Goal: Task Accomplishment & Management: Use online tool/utility

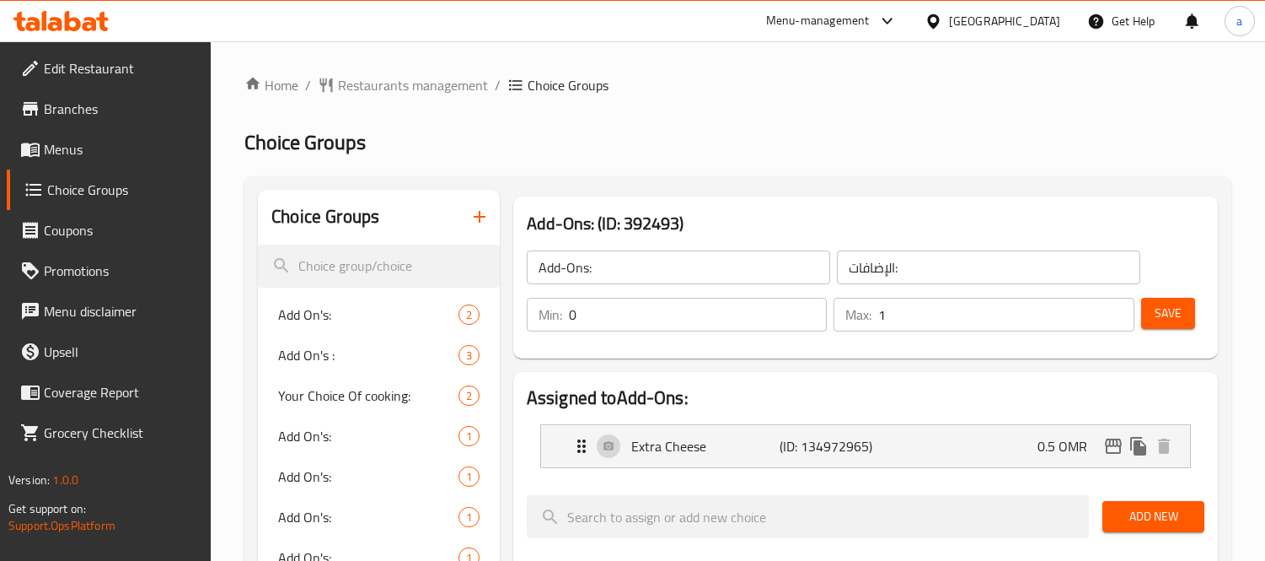
click at [939, 19] on icon at bounding box center [933, 20] width 12 height 14
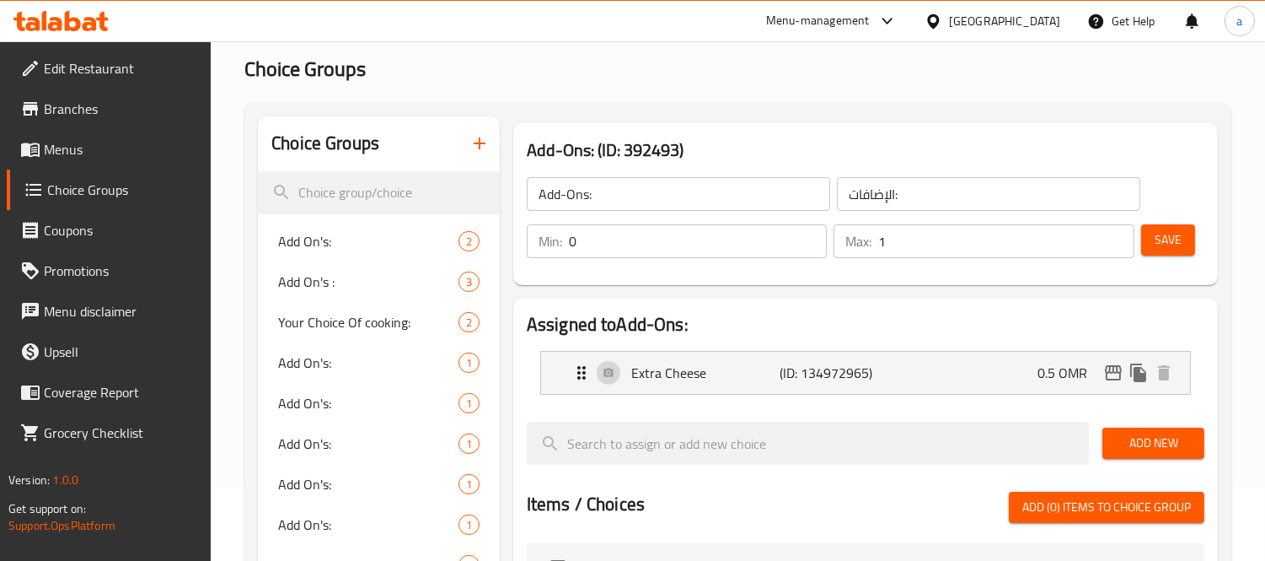
scroll to position [73, 0]
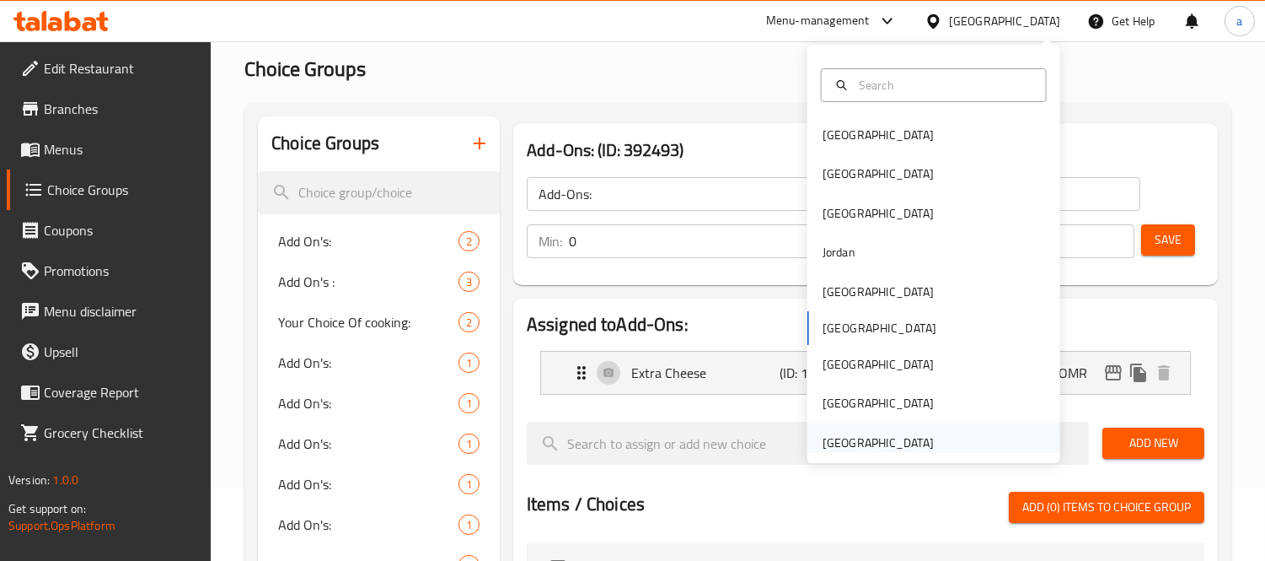
click at [865, 443] on div "[GEOGRAPHIC_DATA]" at bounding box center [878, 442] width 111 height 19
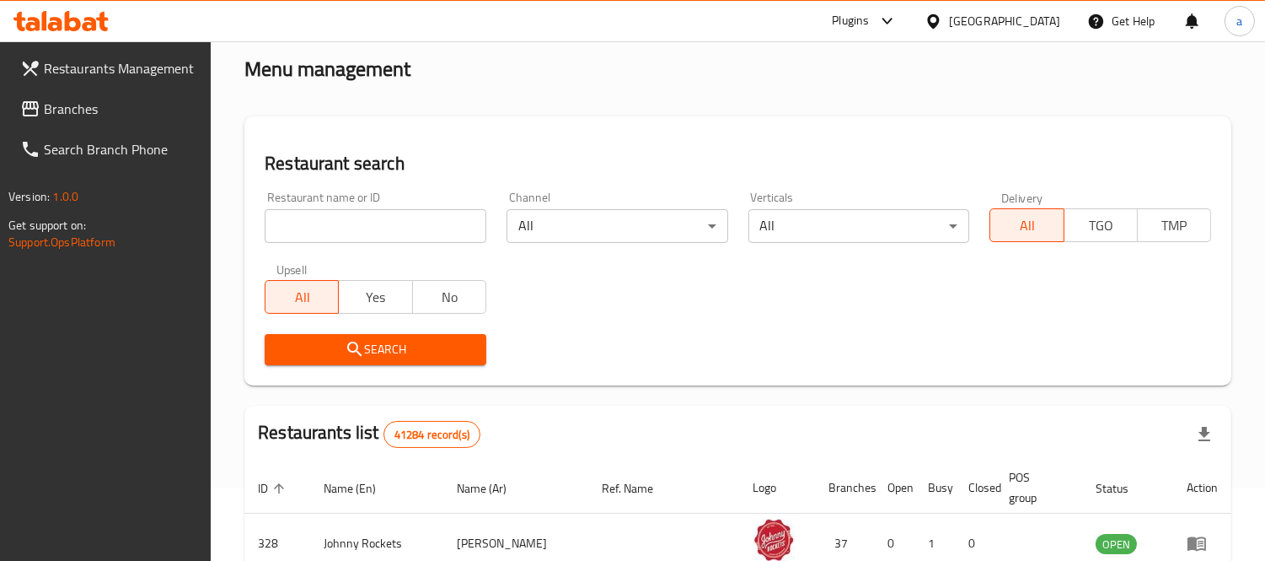
click at [69, 105] on span "Branches" at bounding box center [121, 109] width 154 height 20
click at [330, 215] on input "search" at bounding box center [376, 226] width 222 height 34
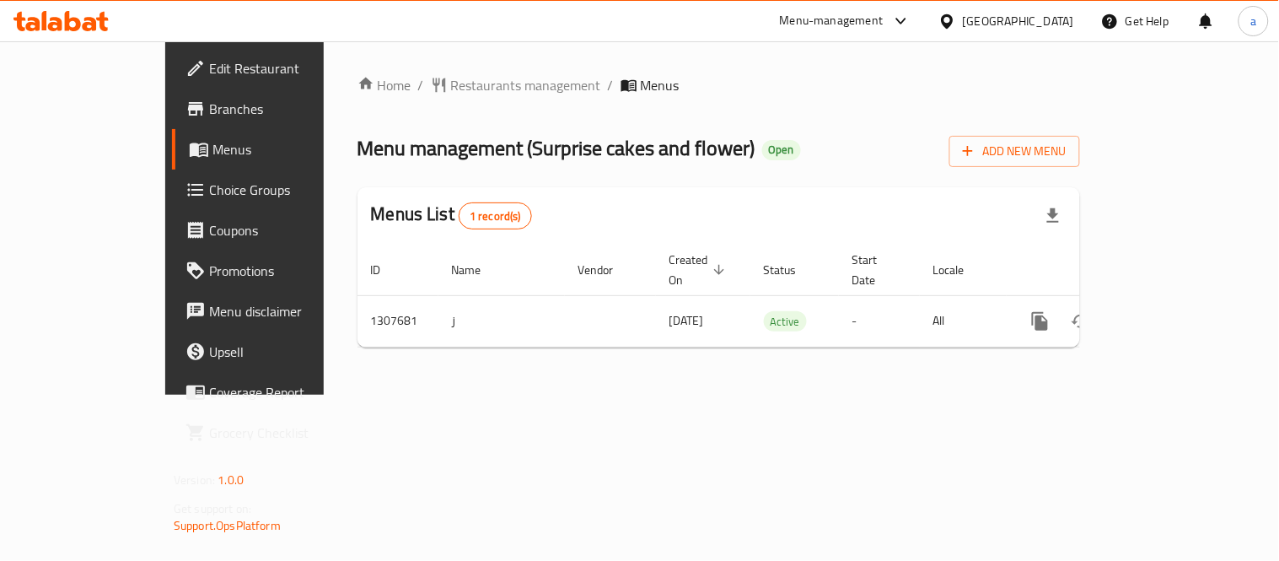
click at [209, 190] on span "Choice Groups" at bounding box center [287, 190] width 156 height 20
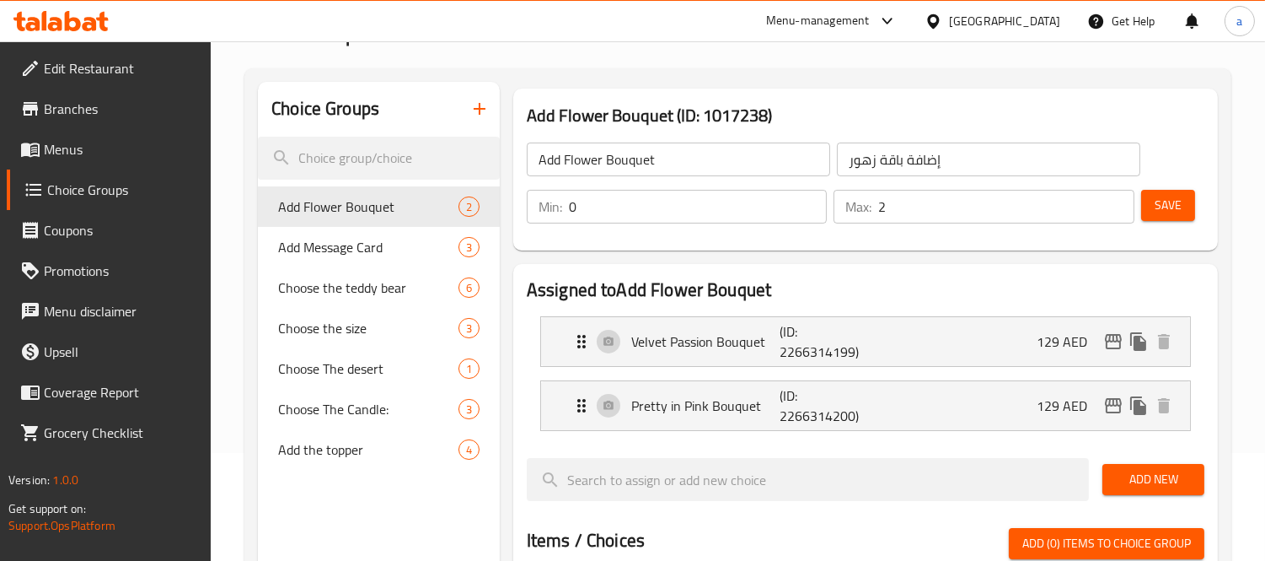
scroll to position [37, 0]
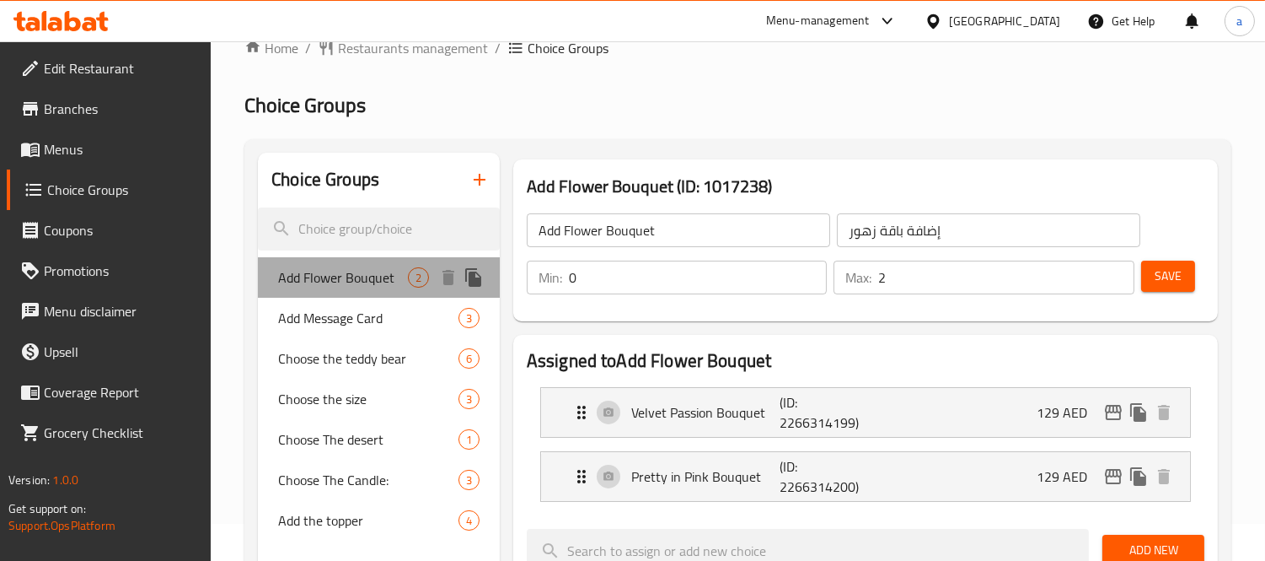
click at [348, 282] on span "Add Flower Bouquet" at bounding box center [343, 277] width 130 height 20
click at [354, 278] on span "Add Flower Bouquet" at bounding box center [343, 277] width 130 height 20
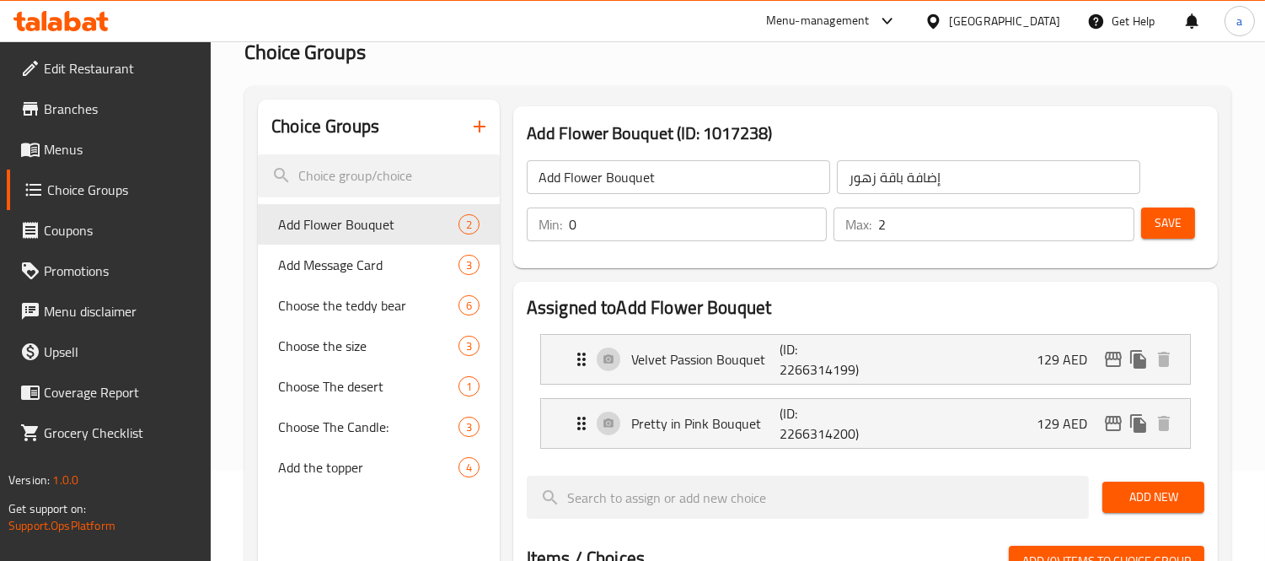
scroll to position [131, 0]
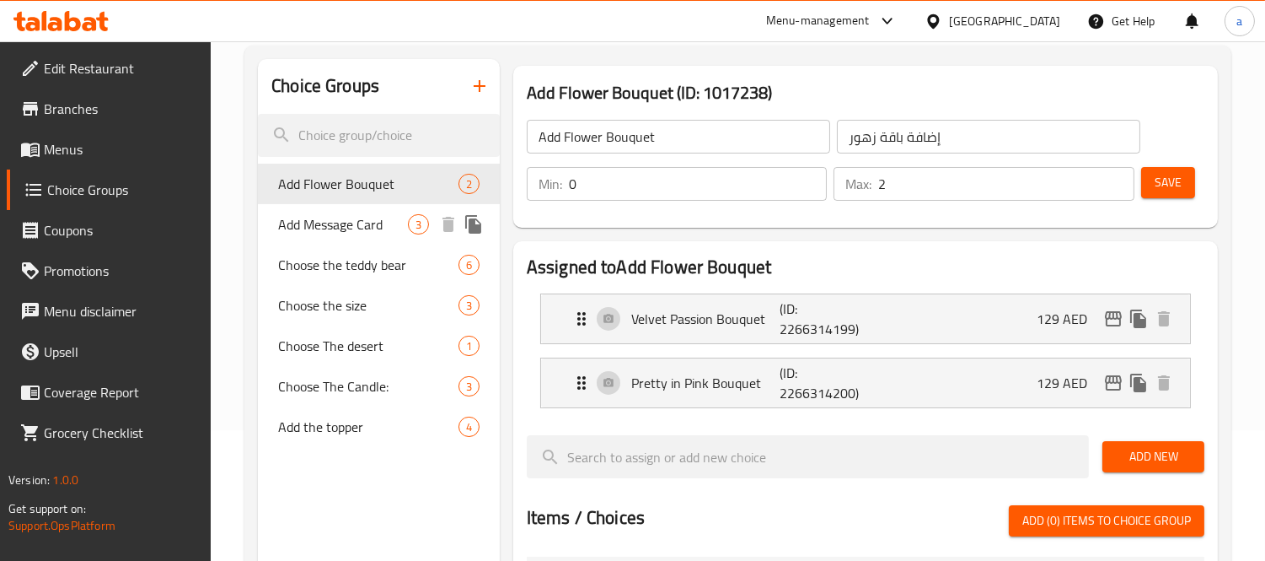
click at [333, 228] on span "Add Message Card" at bounding box center [343, 224] width 130 height 20
type input "Add Message Card"
type input "إضافة بطاقة رسالة"
type input "3"
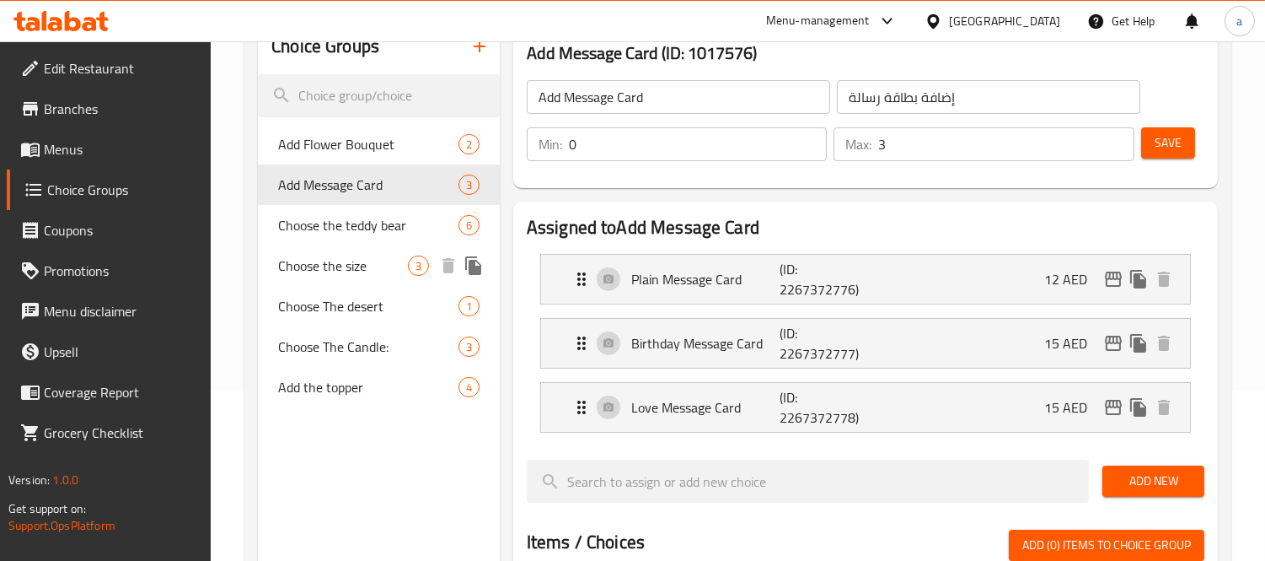
scroll to position [187, 0]
